Goal: Navigation & Orientation: Find specific page/section

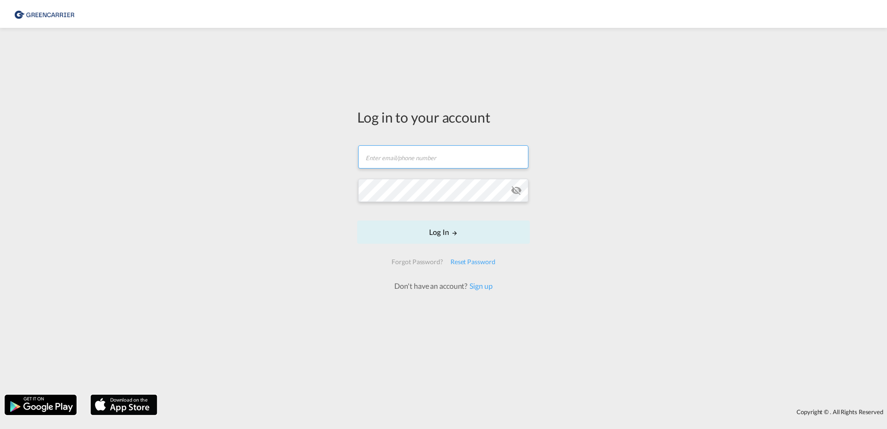
type input "[EMAIL_ADDRESS][PERSON_NAME][DOMAIN_NAME]"
click at [472, 162] on input "[EMAIL_ADDRESS][PERSON_NAME][DOMAIN_NAME]" at bounding box center [443, 156] width 170 height 23
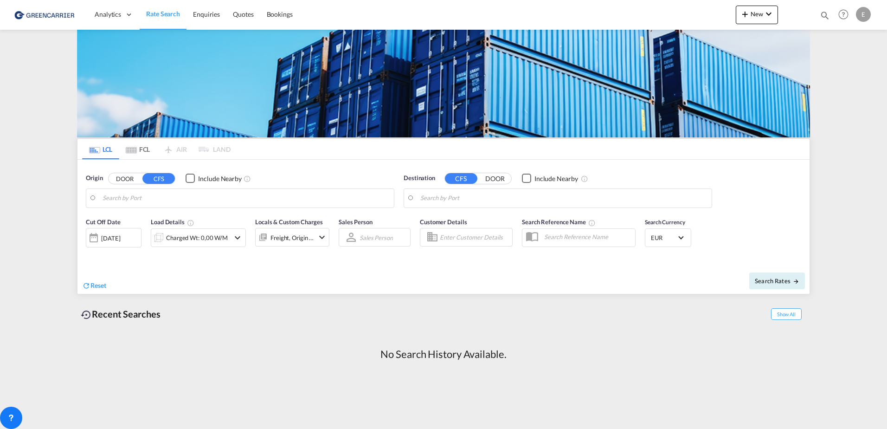
click at [858, 13] on div "E" at bounding box center [863, 14] width 15 height 15
click at [852, 45] on button "My Profile" at bounding box center [853, 41] width 60 height 19
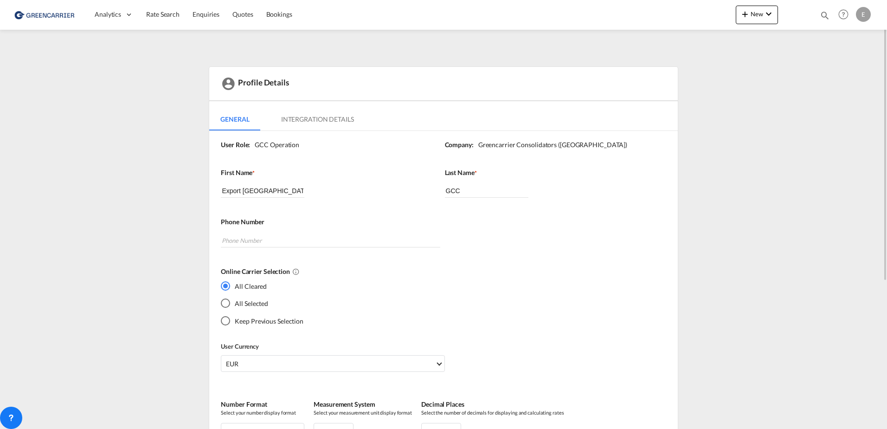
click at [67, 15] on img at bounding box center [45, 14] width 63 height 21
click at [867, 12] on div "E" at bounding box center [863, 14] width 15 height 15
click at [854, 39] on button "My Profile" at bounding box center [853, 41] width 60 height 19
click at [584, 198] on div "Last Name * GCC" at bounding box center [552, 193] width 214 height 50
click at [38, 9] on img at bounding box center [45, 14] width 63 height 21
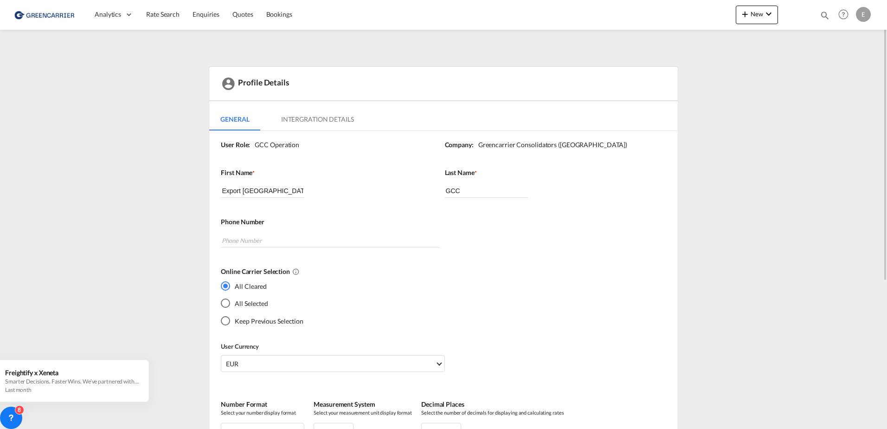
click at [38, 14] on img at bounding box center [45, 14] width 63 height 21
click at [93, 15] on div "Analytics" at bounding box center [114, 15] width 52 height 30
click at [109, 41] on span "Dashboard" at bounding box center [112, 44] width 32 height 8
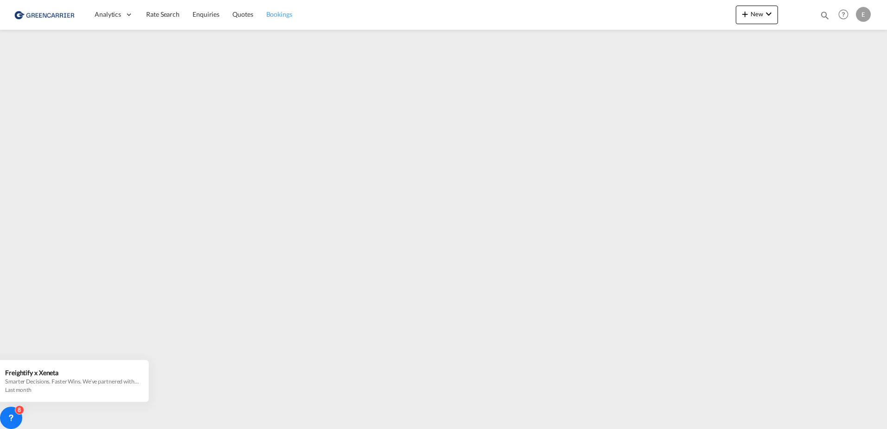
click at [287, 19] on link "Bookings" at bounding box center [279, 15] width 39 height 30
